Goal: Task Accomplishment & Management: Use online tool/utility

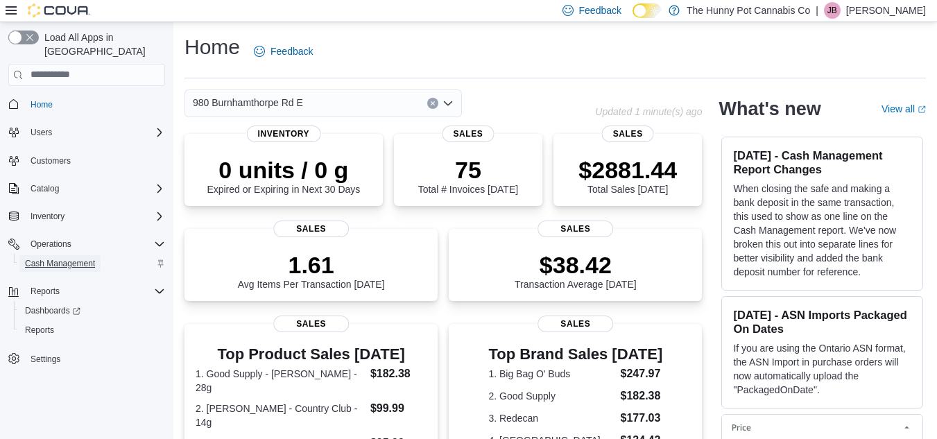
click at [67, 258] on span "Cash Management" at bounding box center [60, 263] width 70 height 11
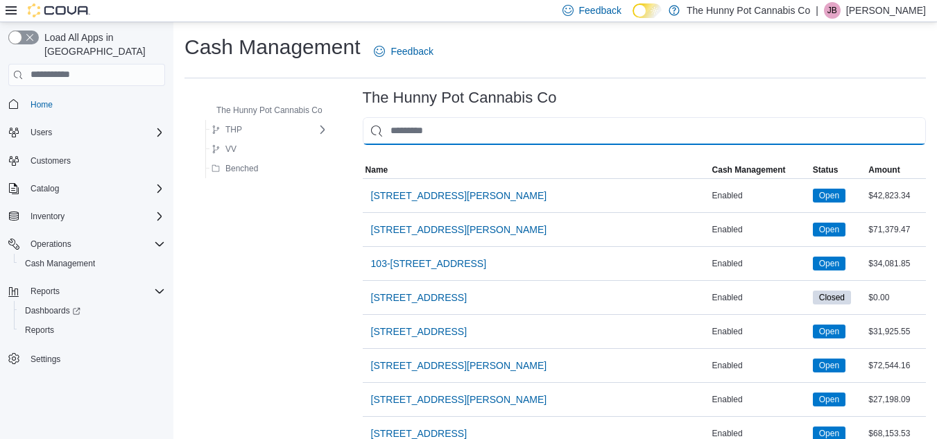
click at [594, 135] on input "This is a search bar. As you type, the results lower in the page will automatic…" at bounding box center [644, 131] width 563 height 28
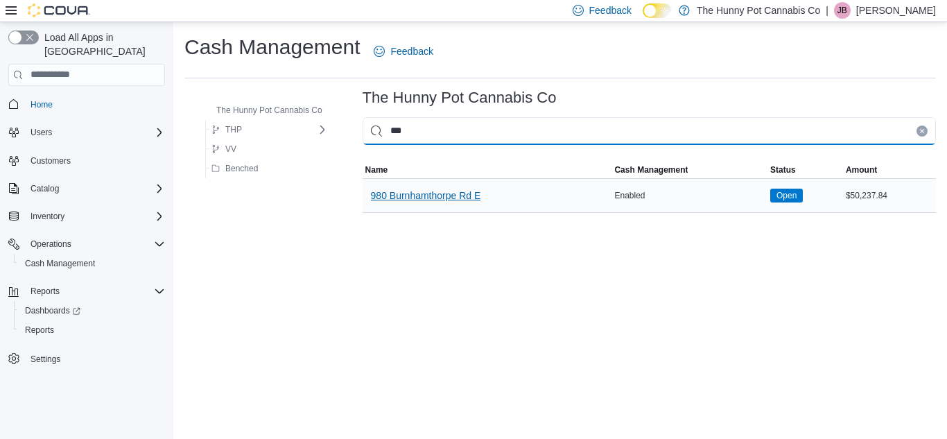
type input "***"
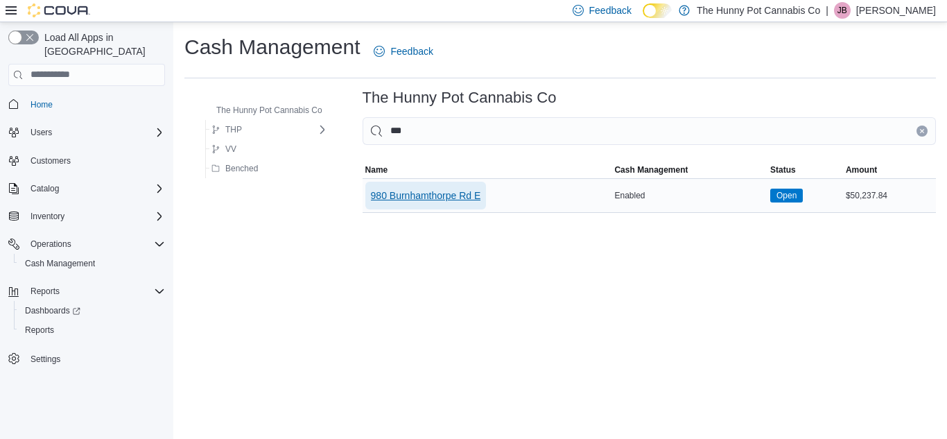
click at [457, 191] on span "980 Burnhamthorpe Rd E" at bounding box center [426, 196] width 110 height 14
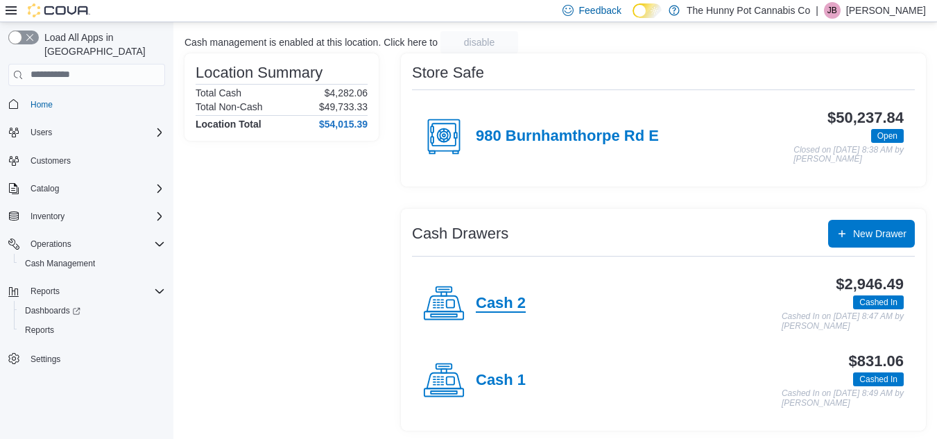
scroll to position [84, 0]
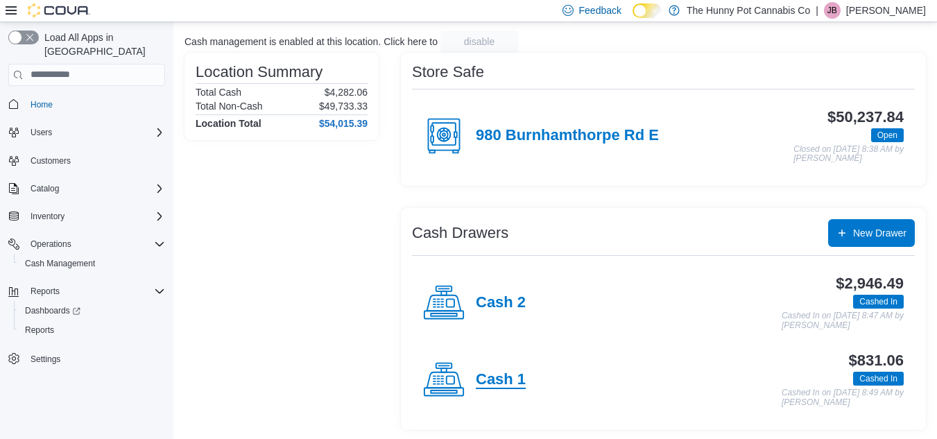
click at [496, 374] on h4 "Cash 1" at bounding box center [501, 380] width 50 height 18
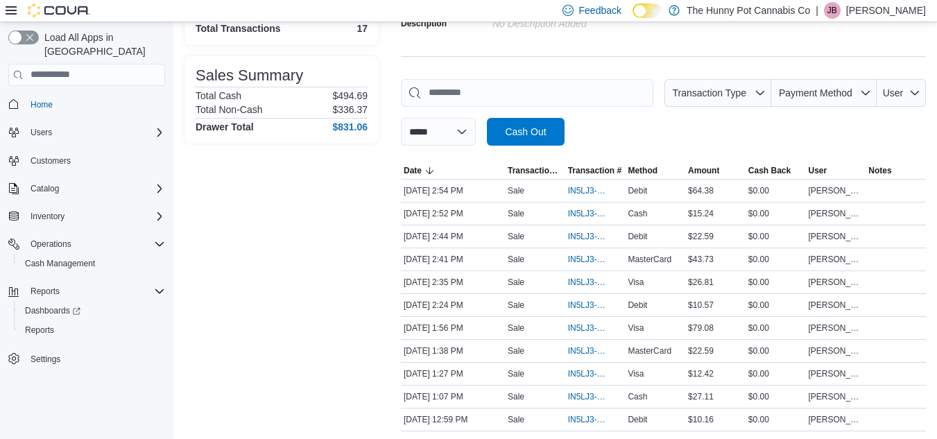
scroll to position [160, 0]
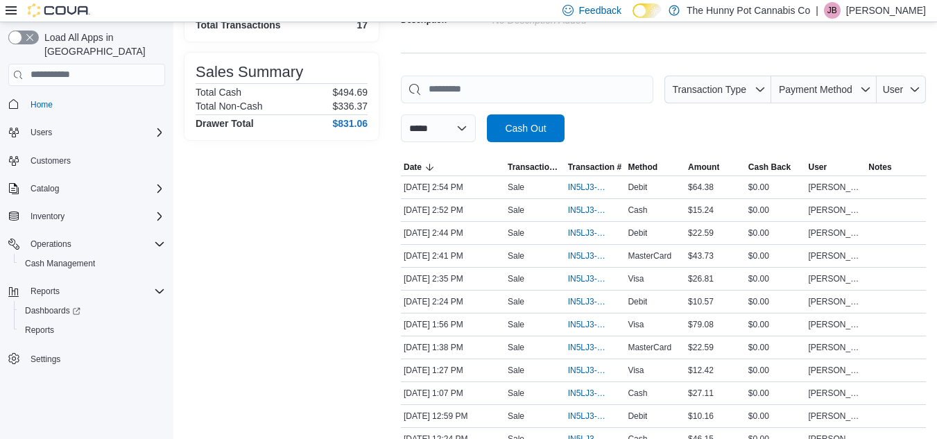
drag, startPoint x: 624, startPoint y: 277, endPoint x: 341, endPoint y: 200, distance: 293.9
click at [341, 200] on div "Transactions Summary # of Sales 15 # of Refunds 1 Total Transactions 17 Sales S…" at bounding box center [281, 293] width 194 height 678
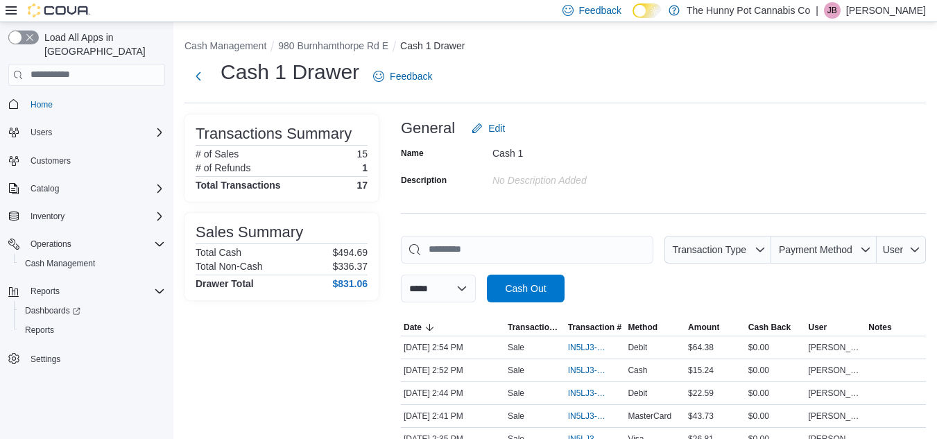
scroll to position [1, 0]
click at [576, 395] on span "IN5LJ3-6141336" at bounding box center [588, 392] width 41 height 11
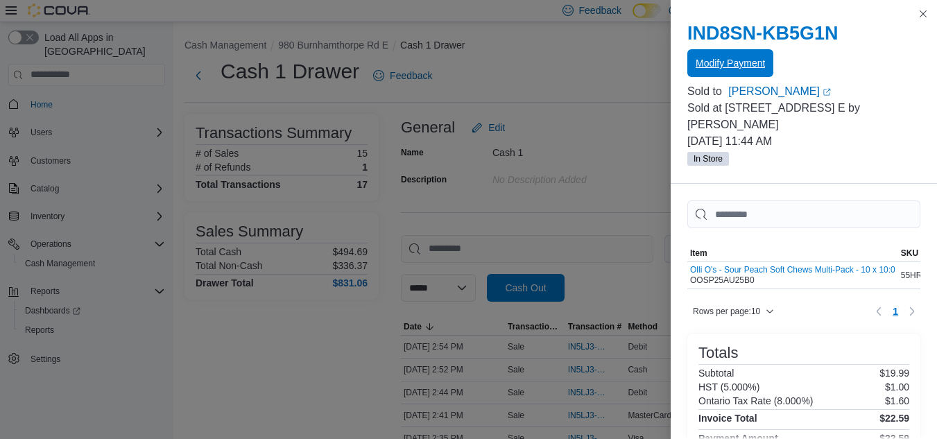
click at [755, 61] on span "Modify Payment" at bounding box center [730, 63] width 69 height 14
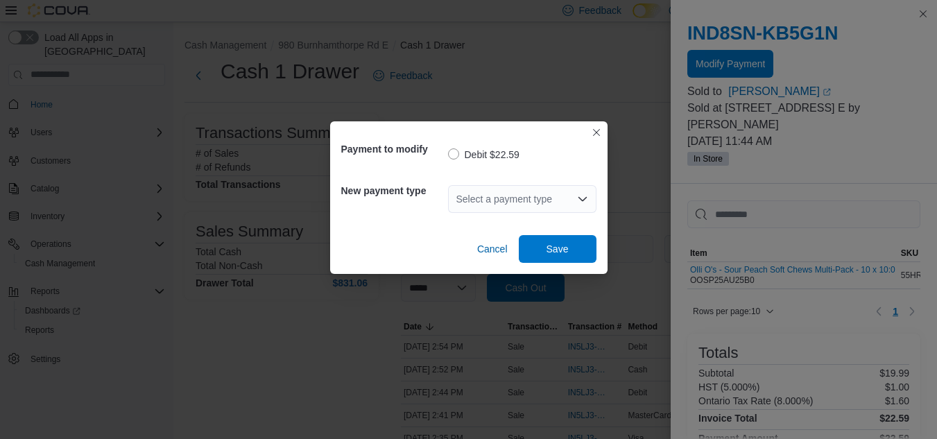
click at [538, 198] on div "Select a payment type" at bounding box center [522, 199] width 148 height 28
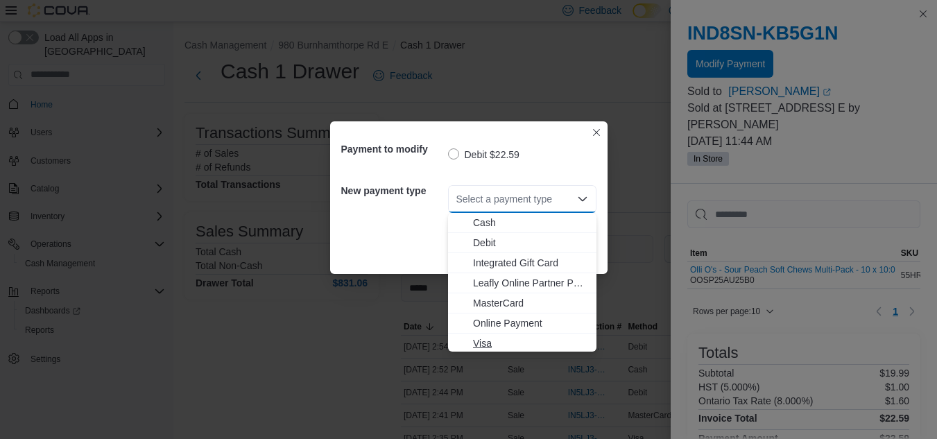
click at [497, 338] on span "Visa" at bounding box center [530, 343] width 115 height 14
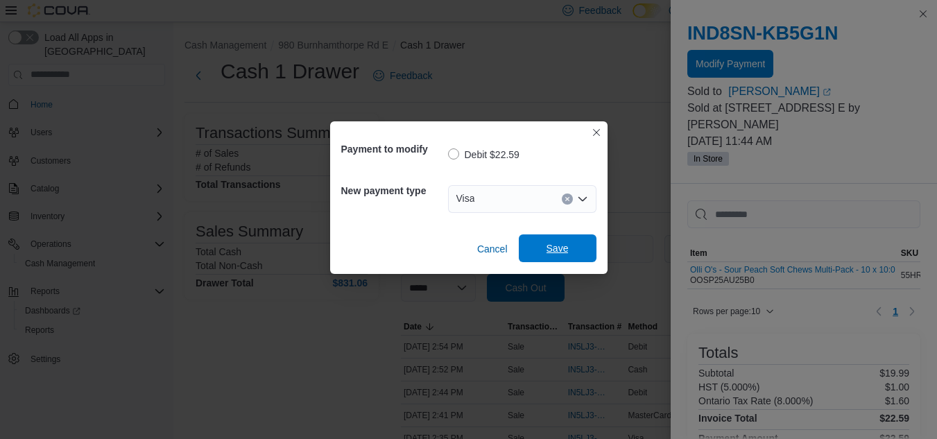
click at [587, 245] on span "Save" at bounding box center [557, 248] width 61 height 28
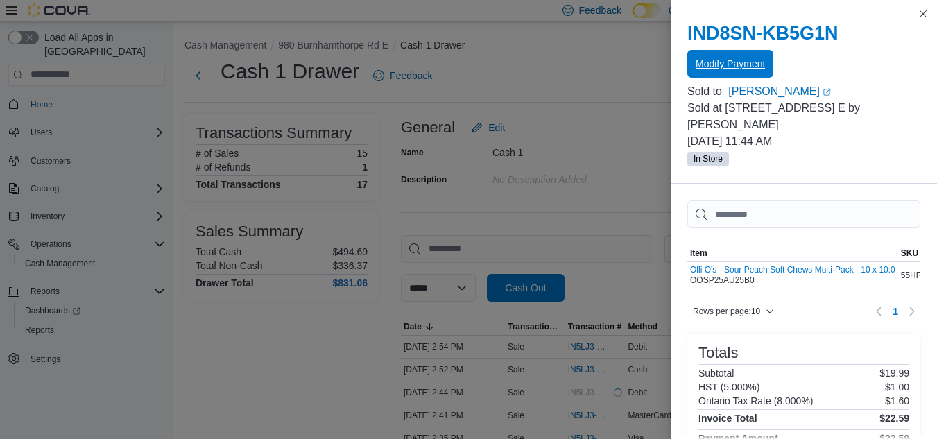
scroll to position [0, 0]
